Goal: Navigation & Orientation: Find specific page/section

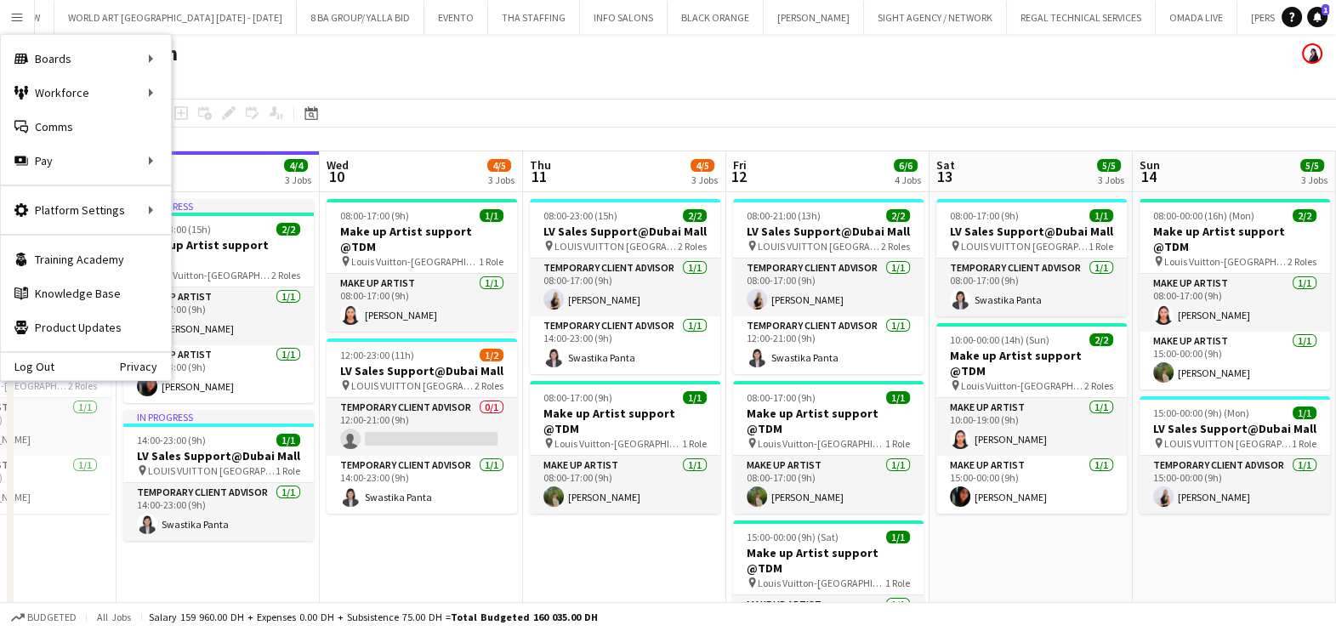
scroll to position [0, 493]
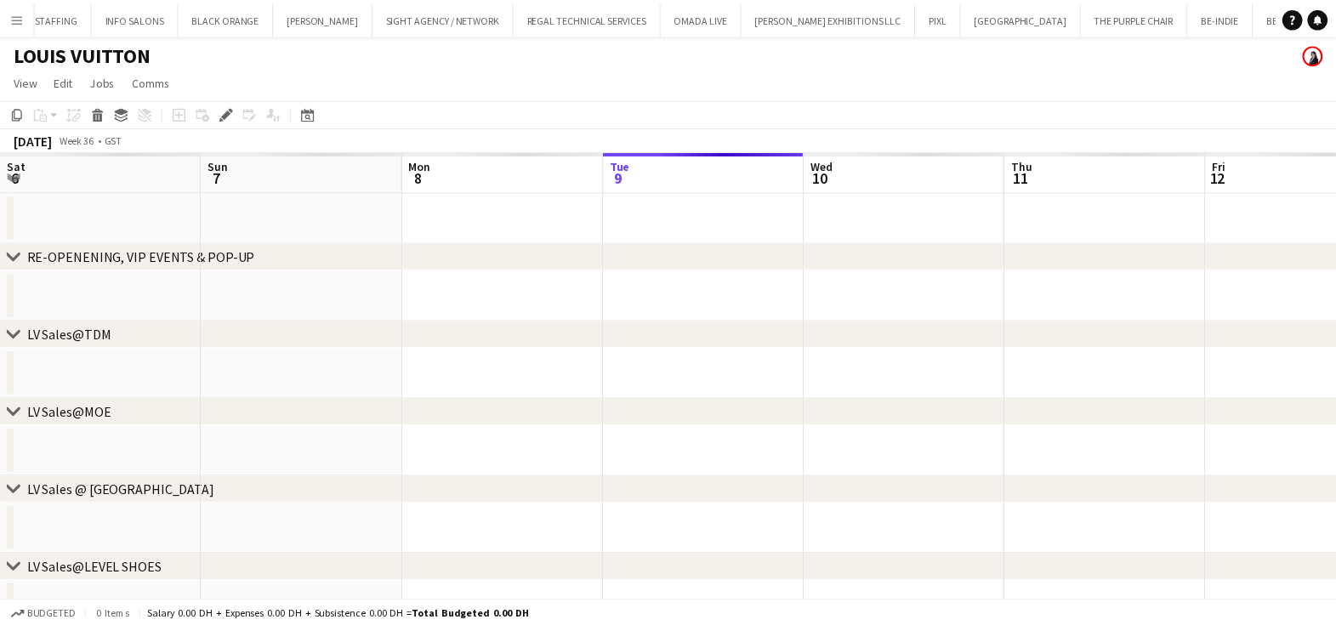
scroll to position [0, 584]
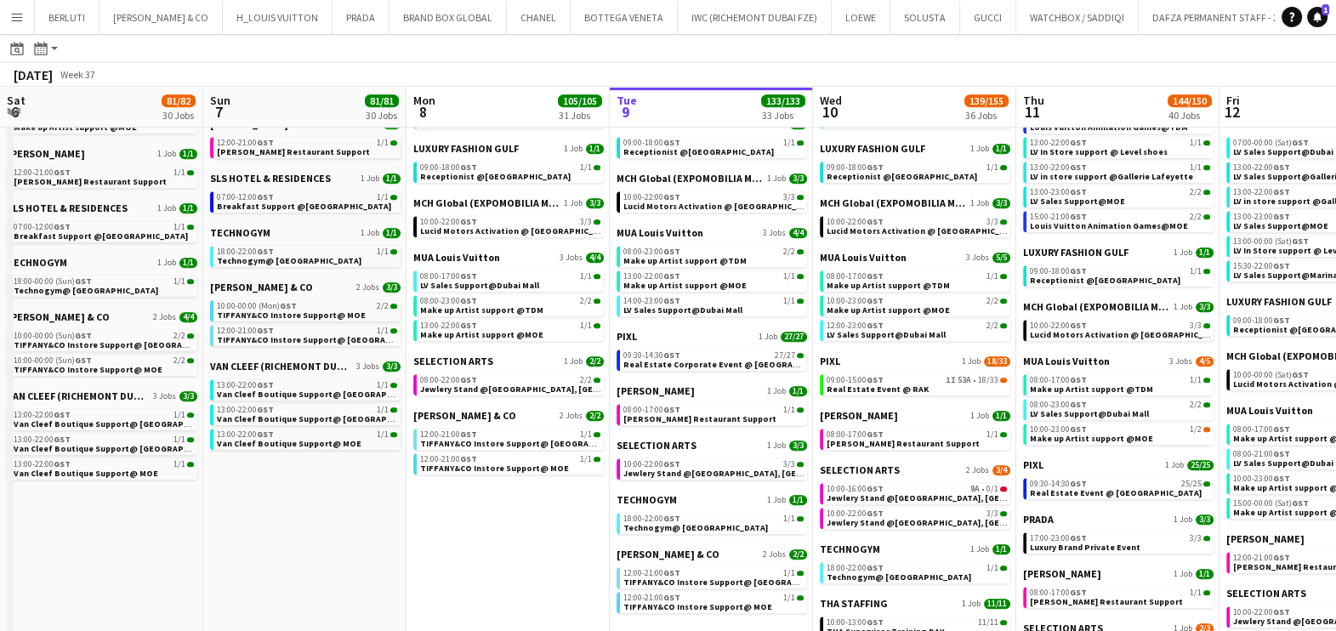
scroll to position [0, 407]
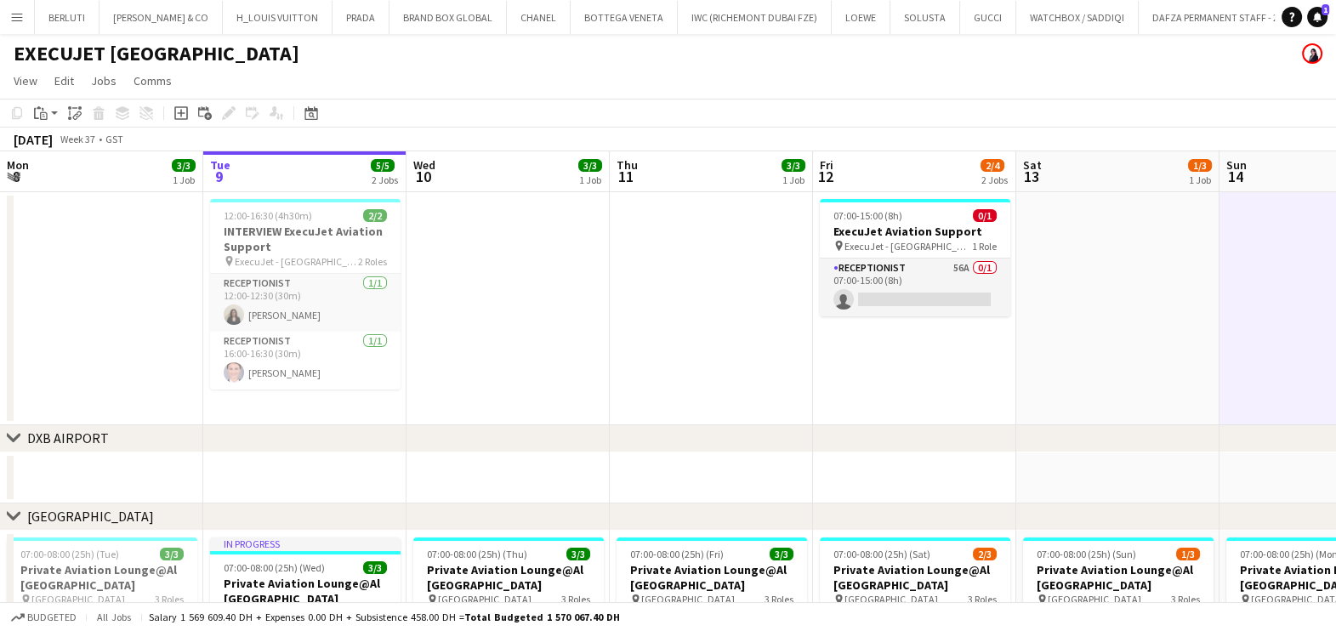
scroll to position [0, 731]
